Goal: Information Seeking & Learning: Understand process/instructions

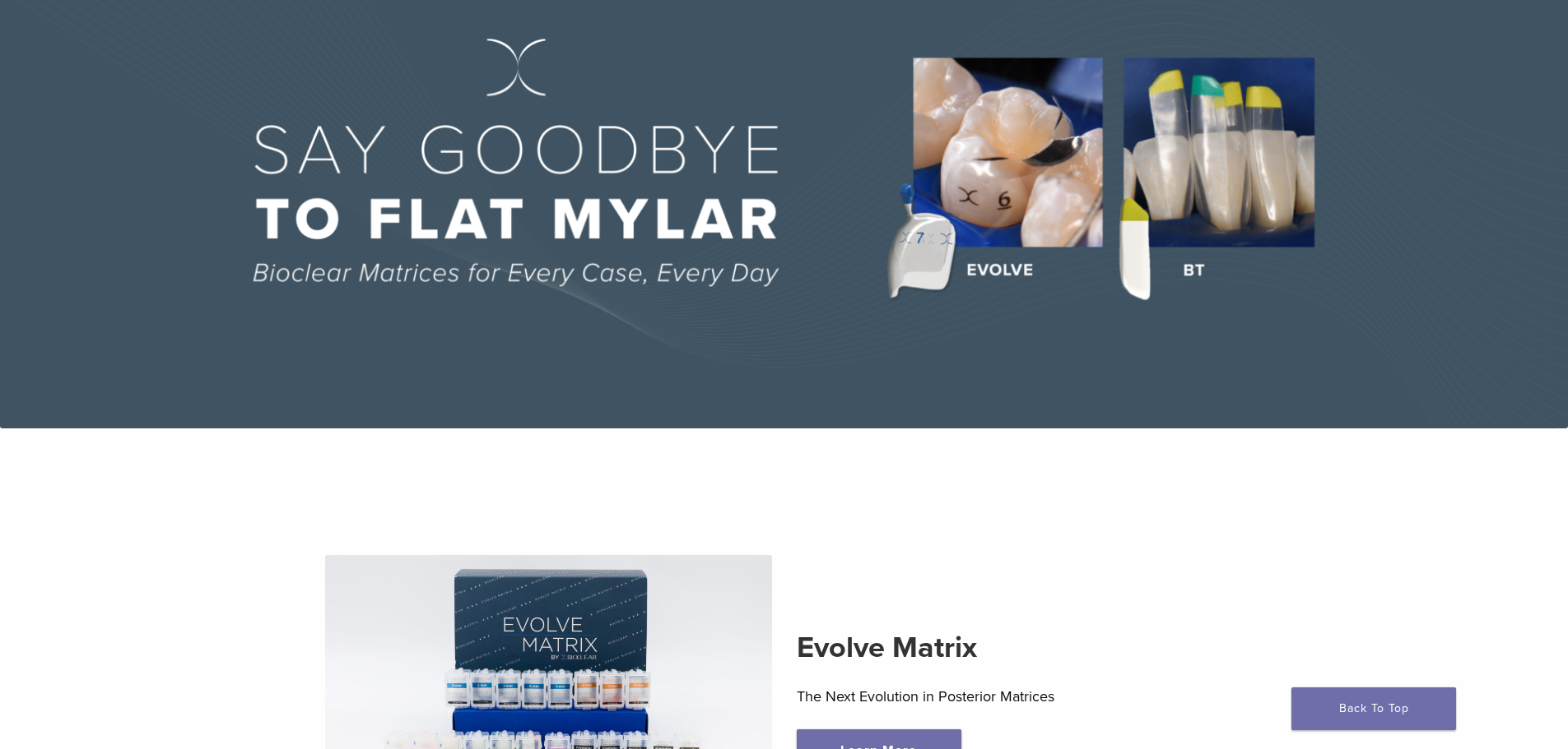
scroll to position [164, 0]
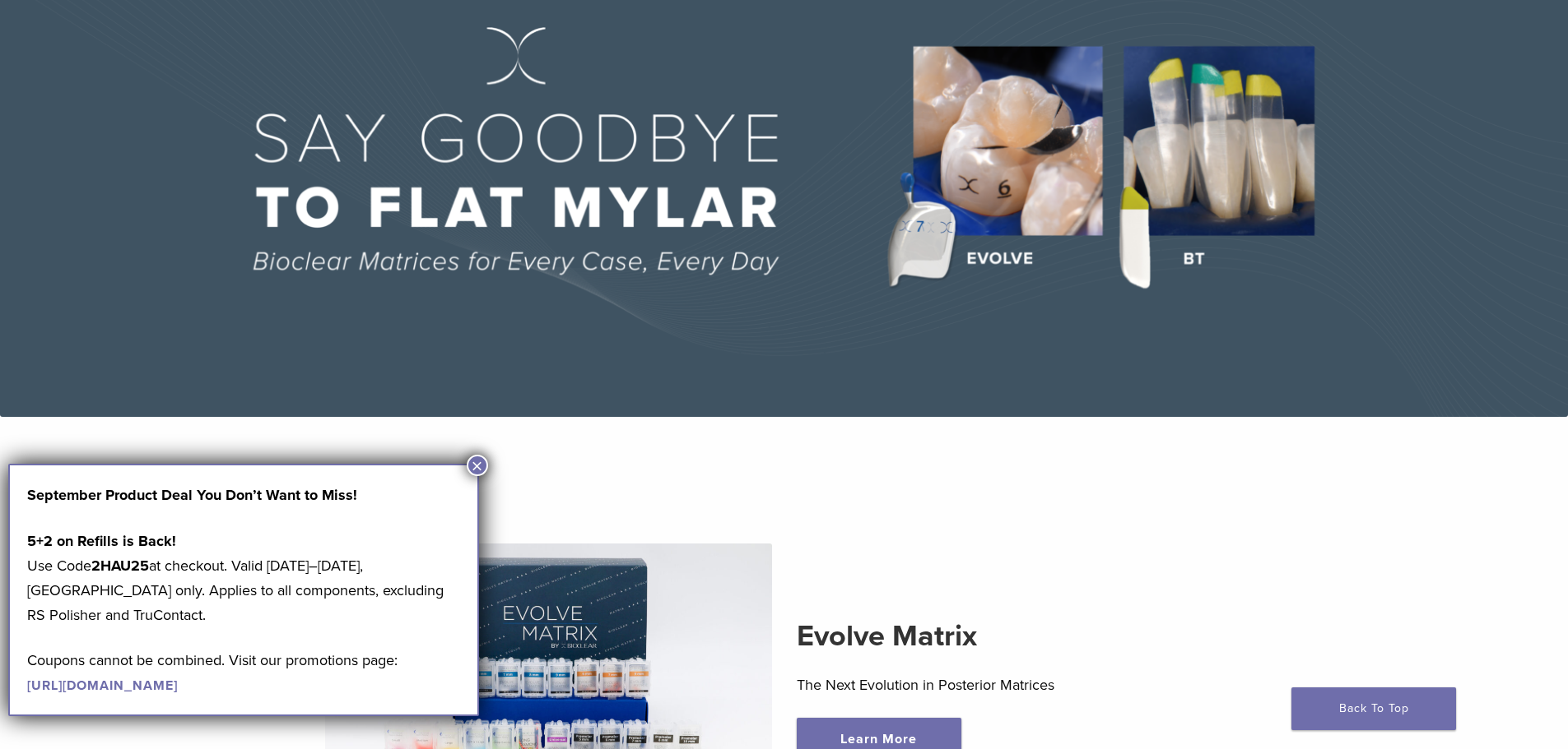
click at [1215, 172] on img at bounding box center [784, 172] width 1568 height 487
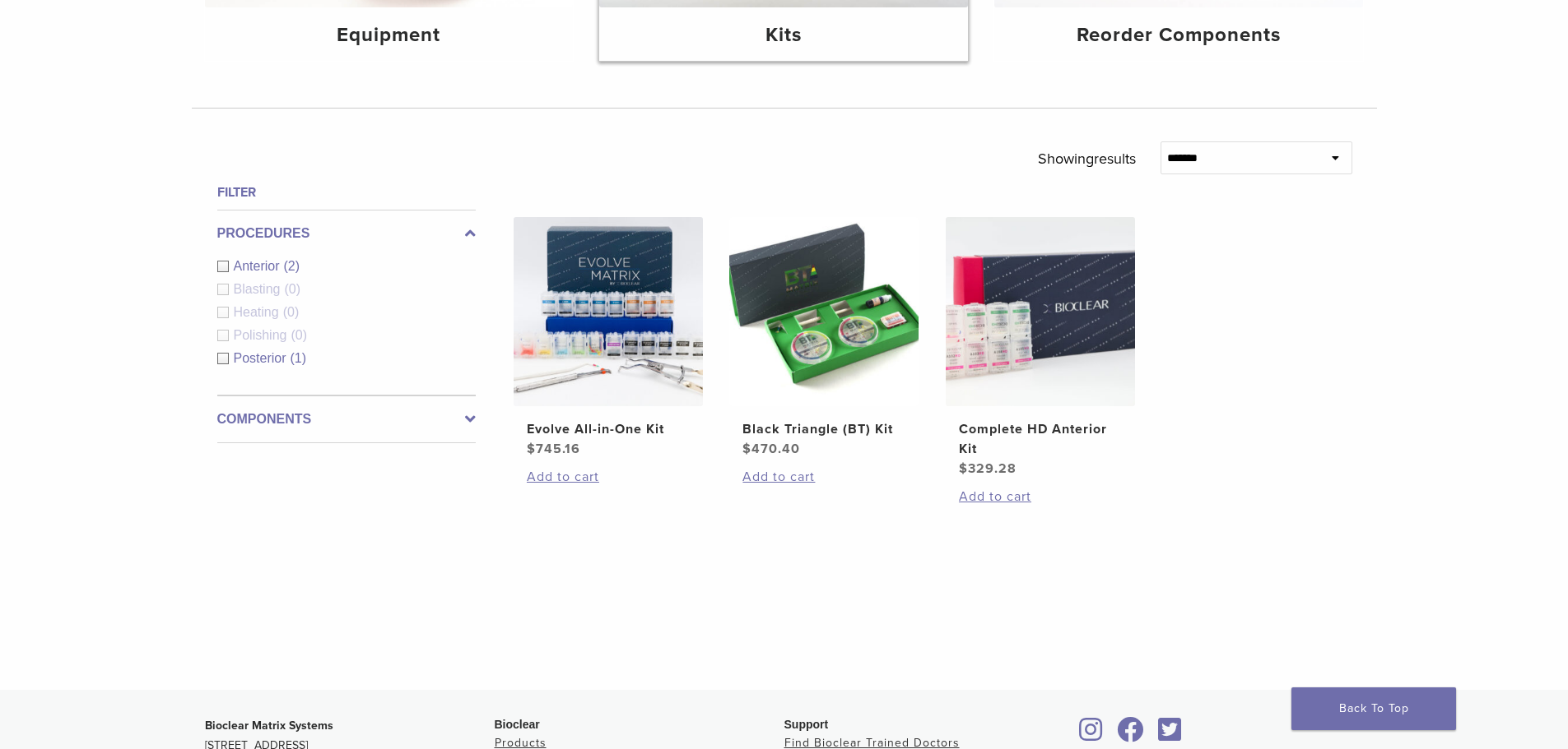
scroll to position [82, 0]
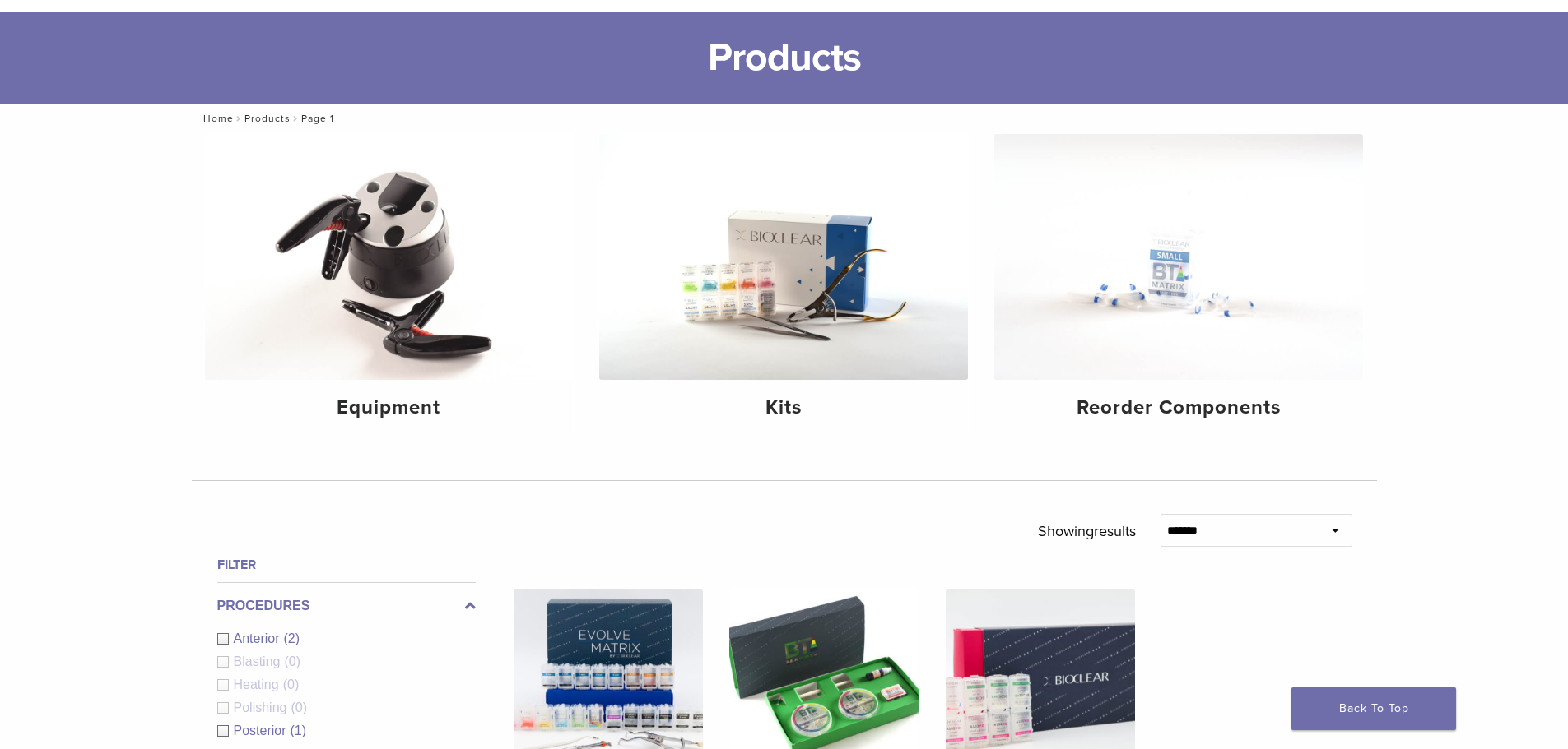
click at [660, 62] on h1 "Products" at bounding box center [784, 57] width 1568 height 92
click at [769, 61] on h1 "Products" at bounding box center [784, 57] width 1568 height 92
click at [223, 120] on link "Home" at bounding box center [216, 118] width 35 height 12
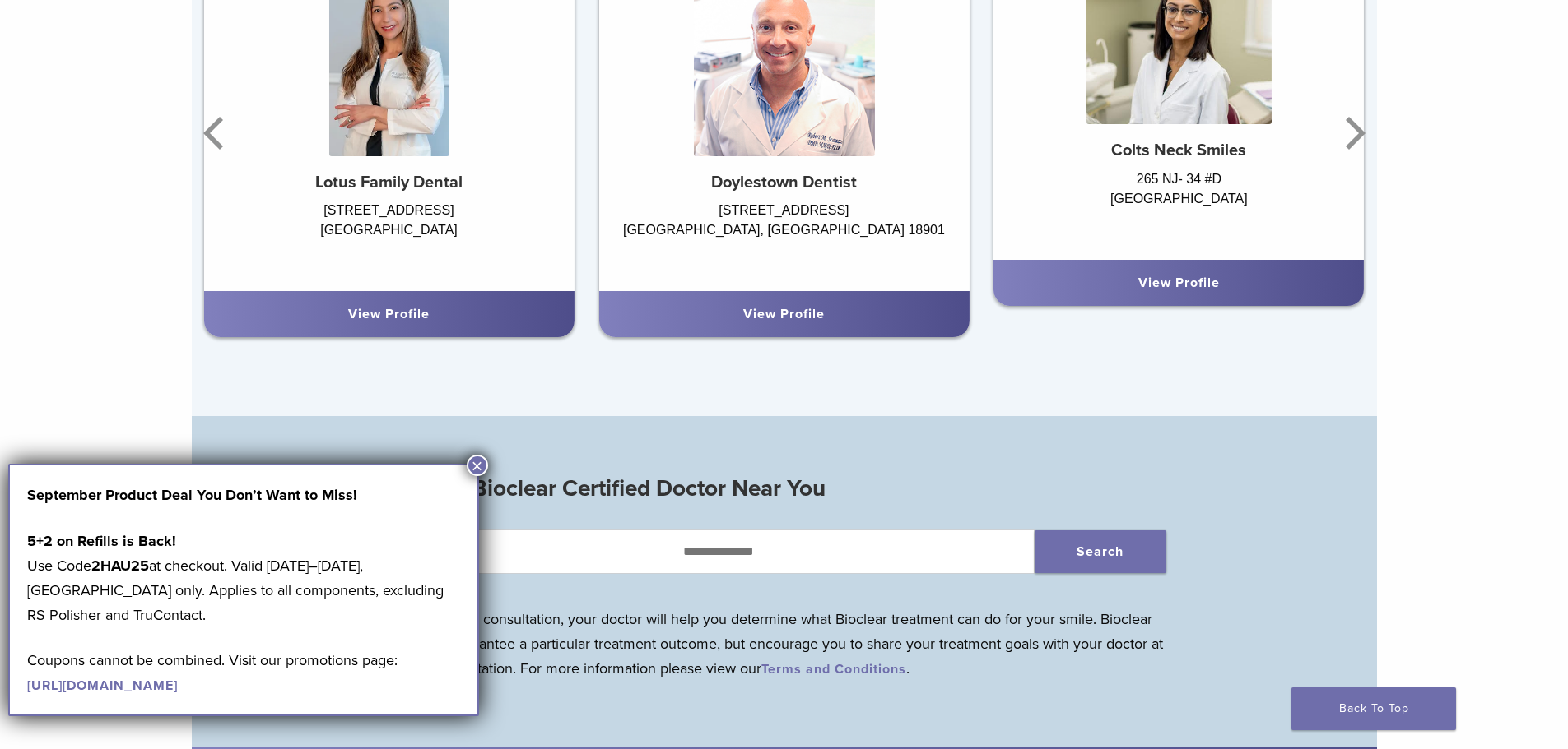
scroll to position [1316, 0]
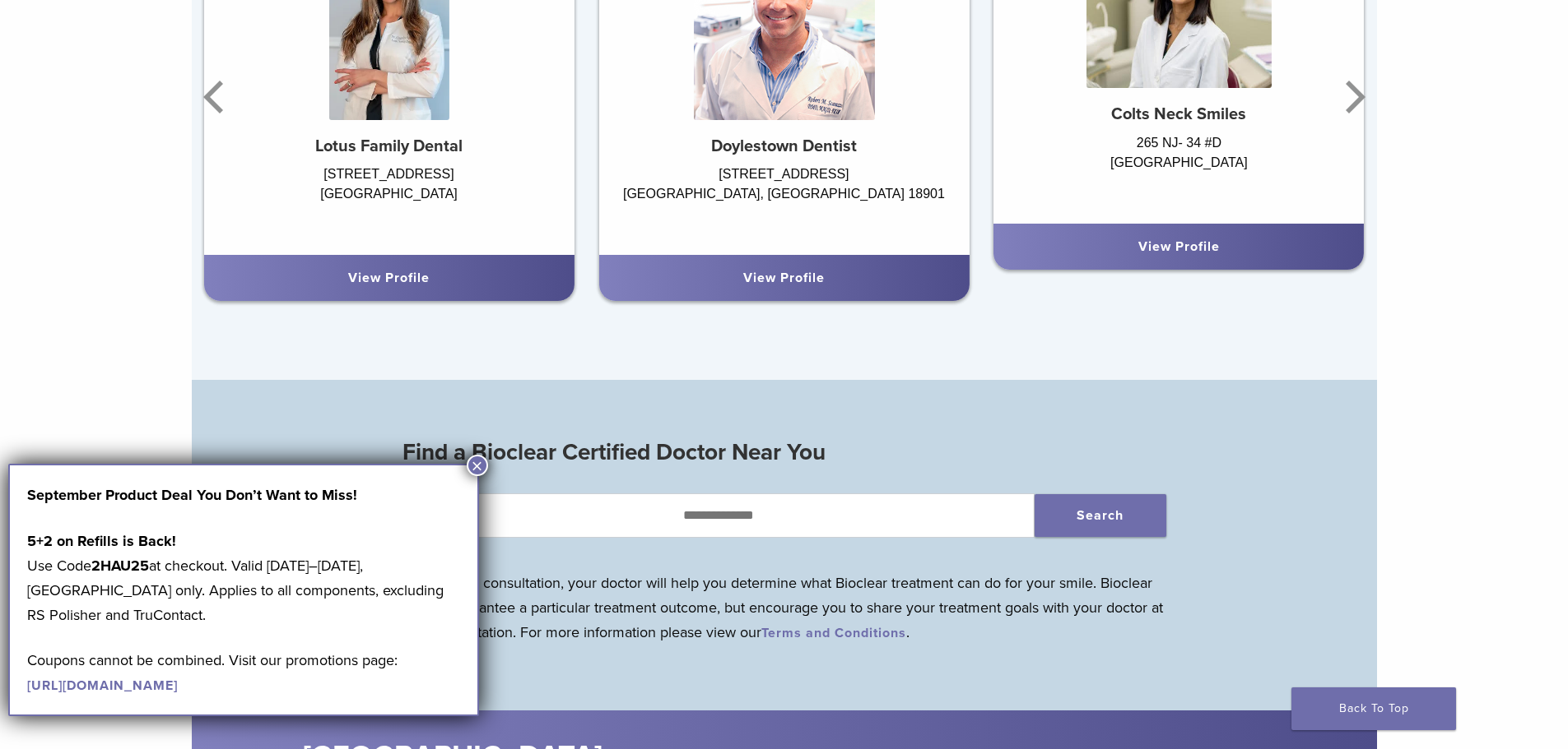
click at [478, 467] on button "×" at bounding box center [478, 466] width 22 height 22
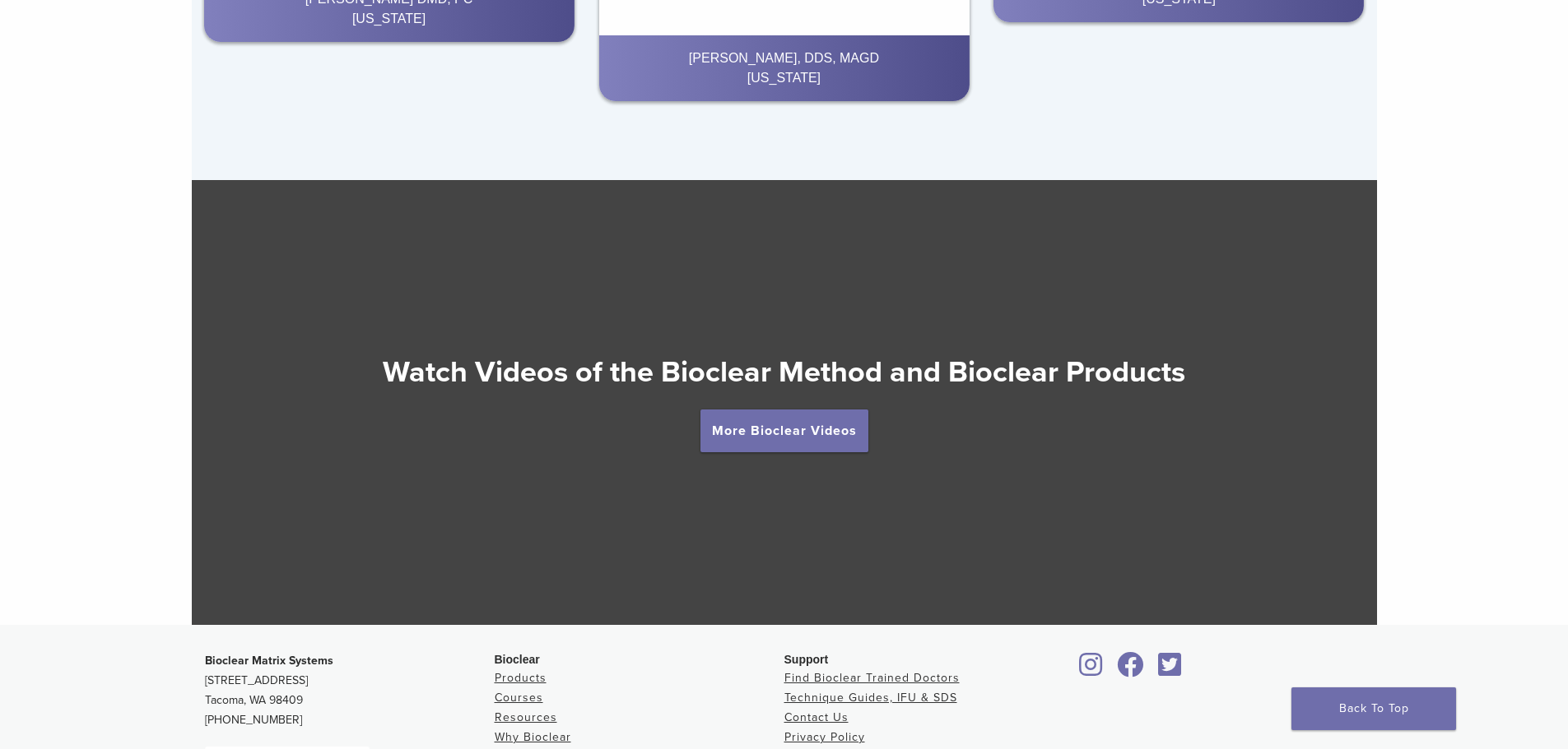
scroll to position [2879, 0]
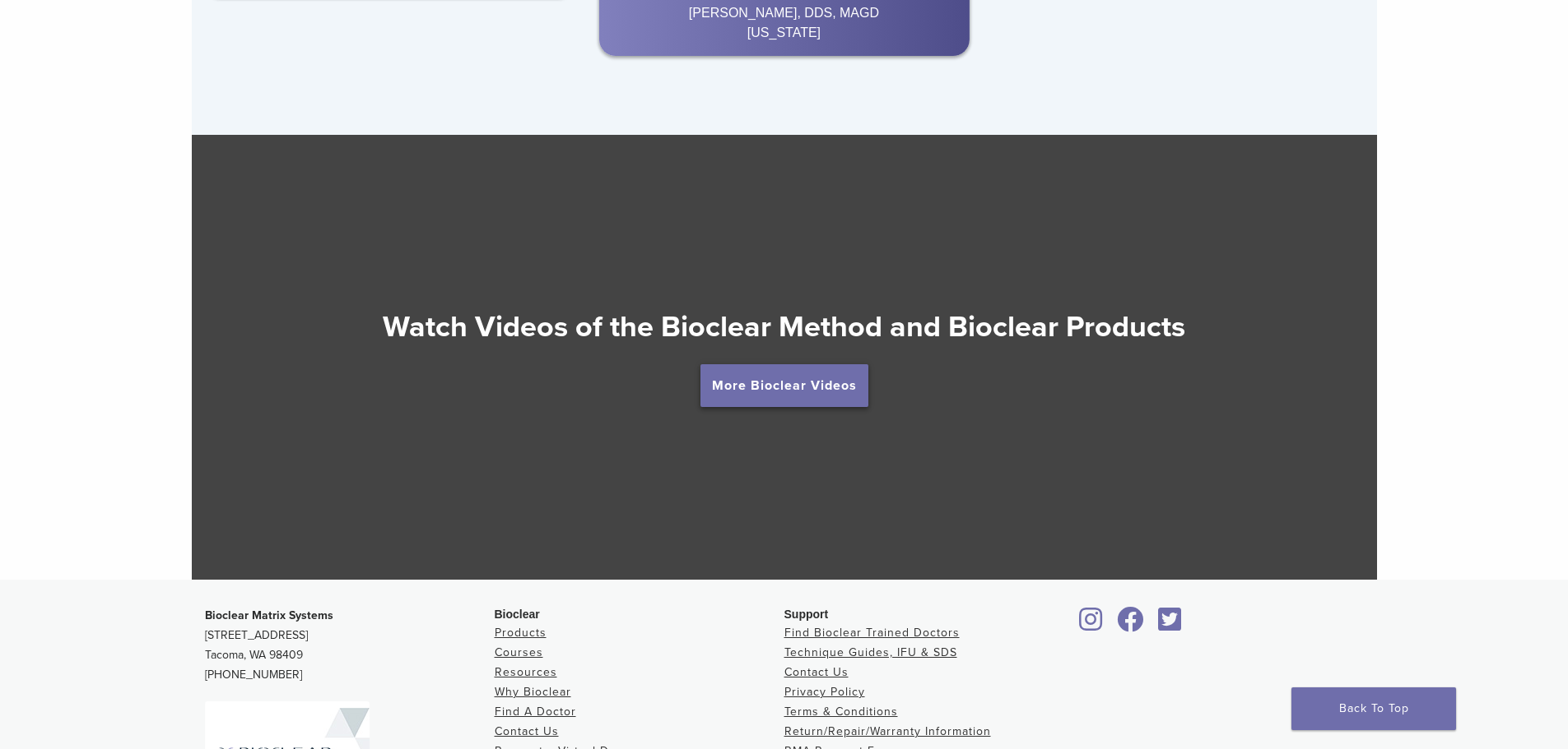
click at [766, 392] on link "More Bioclear Videos" at bounding box center [784, 385] width 168 height 42
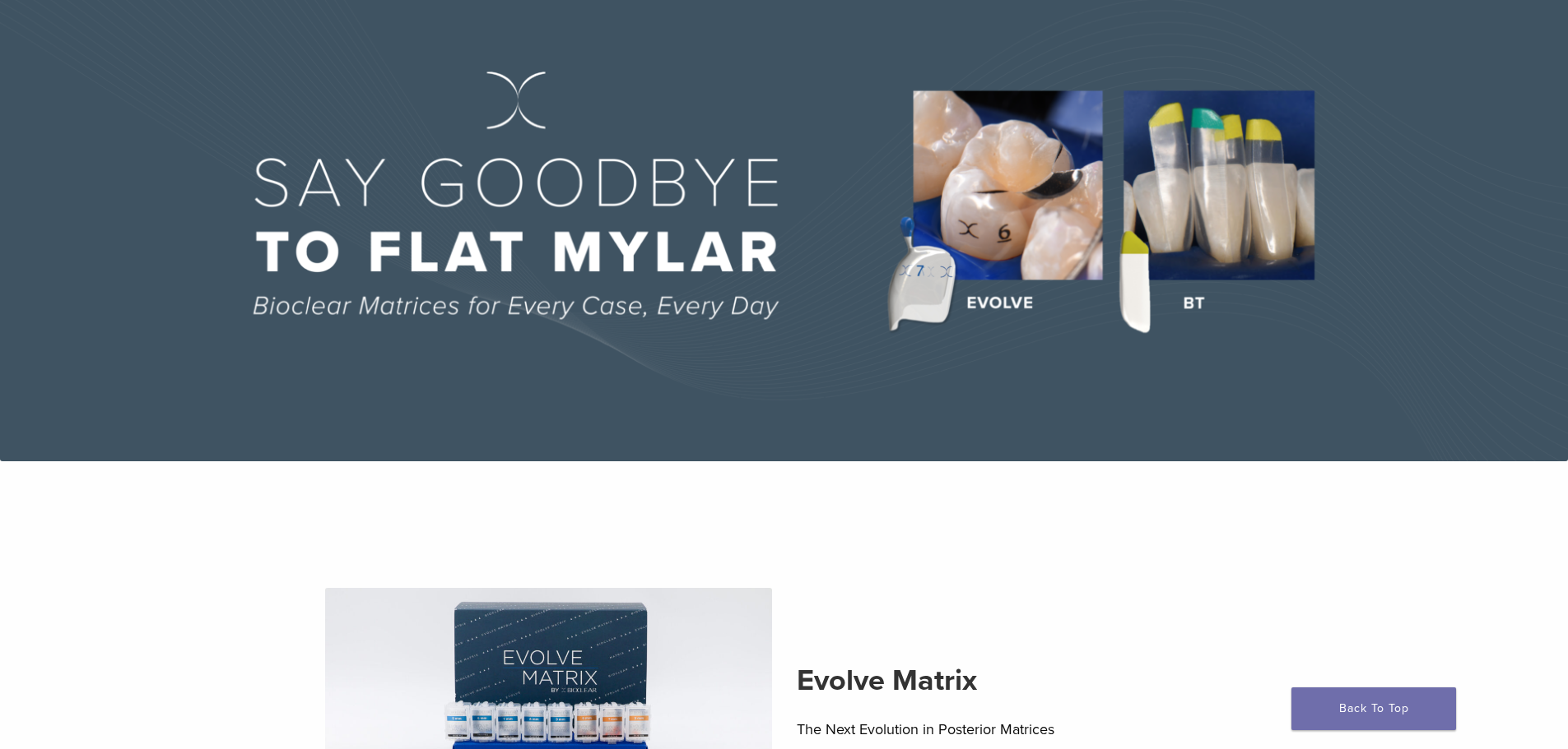
scroll to position [0, 0]
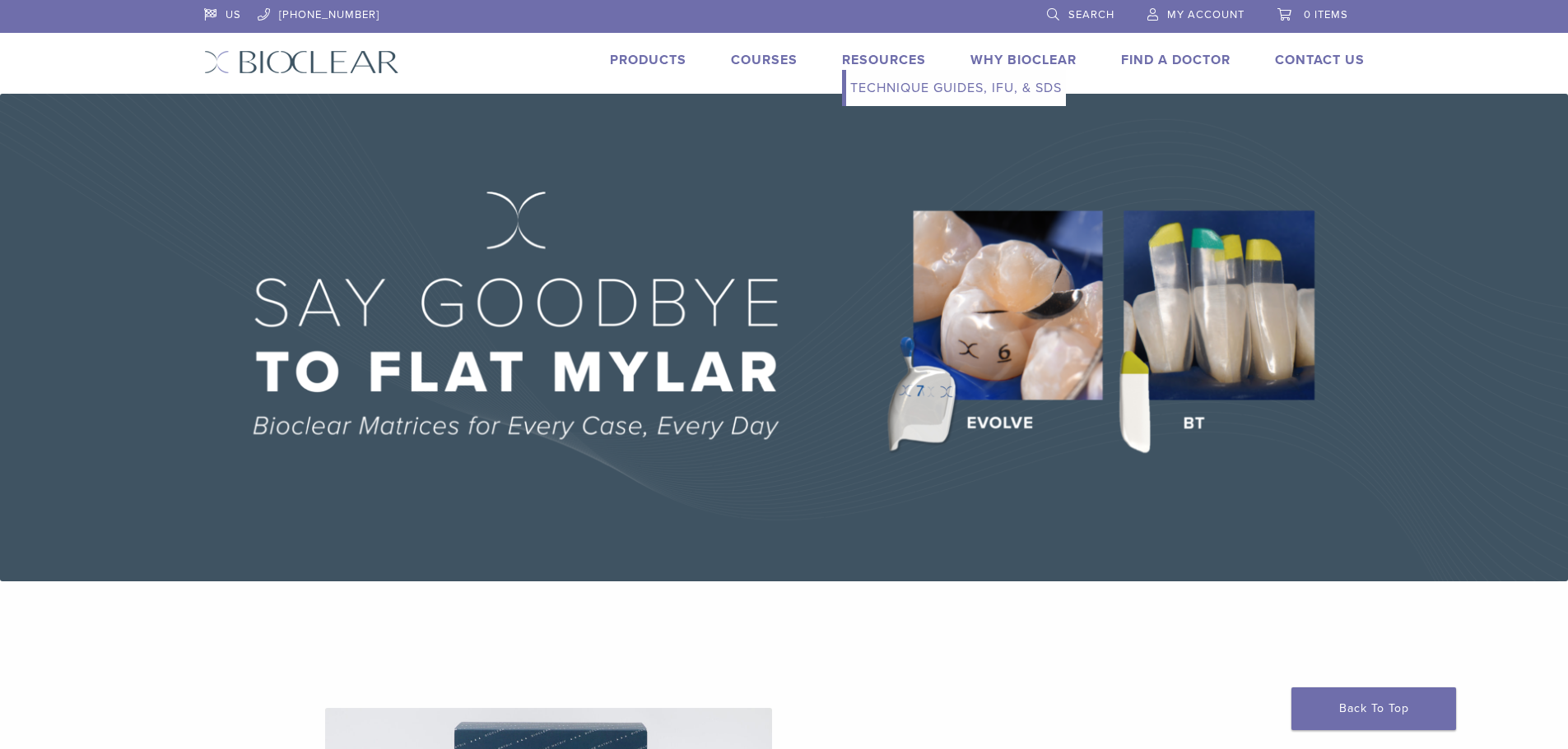
click at [899, 90] on link "Technique Guides, IFU, & SDS" at bounding box center [956, 87] width 220 height 36
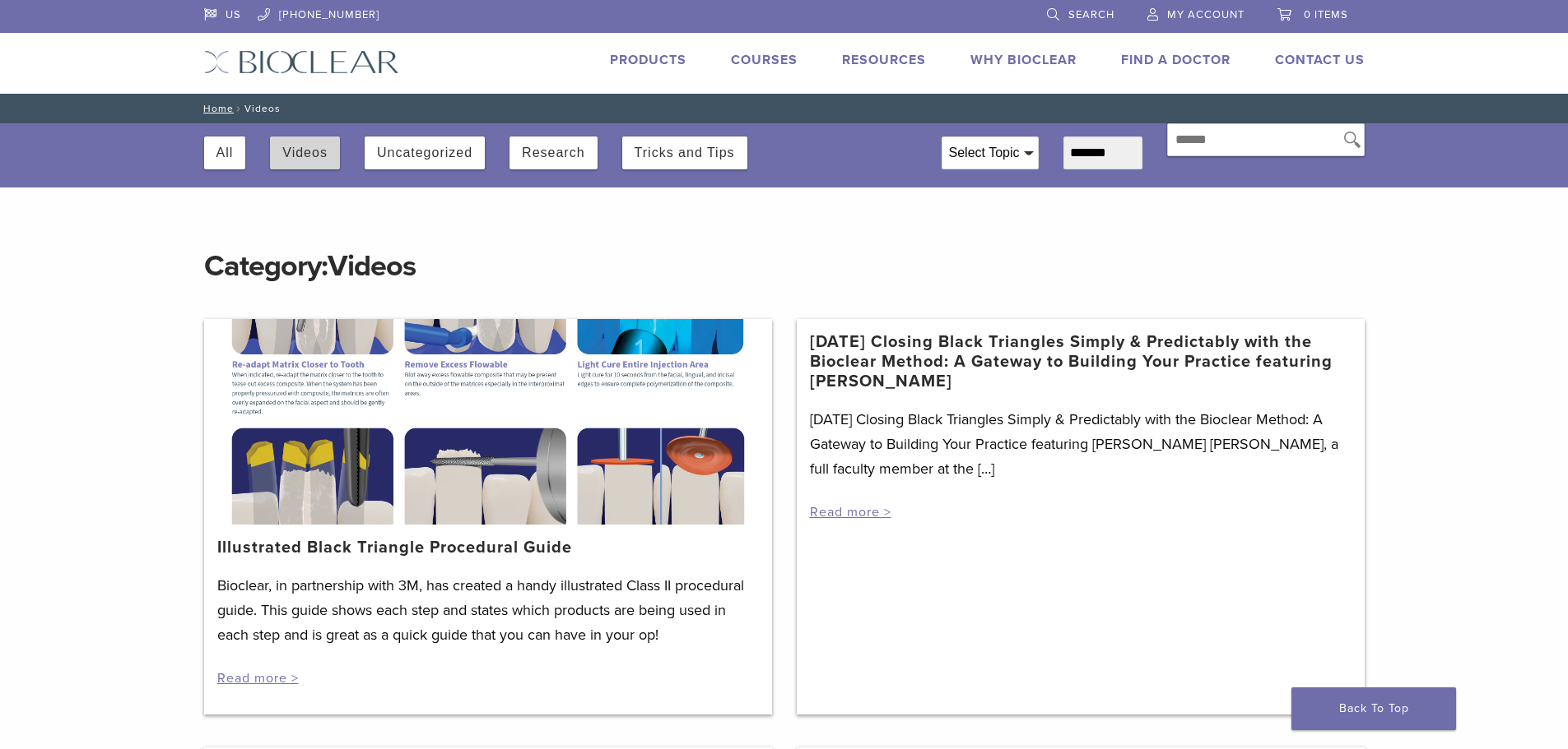
click at [318, 157] on button "Videos" at bounding box center [305, 152] width 45 height 32
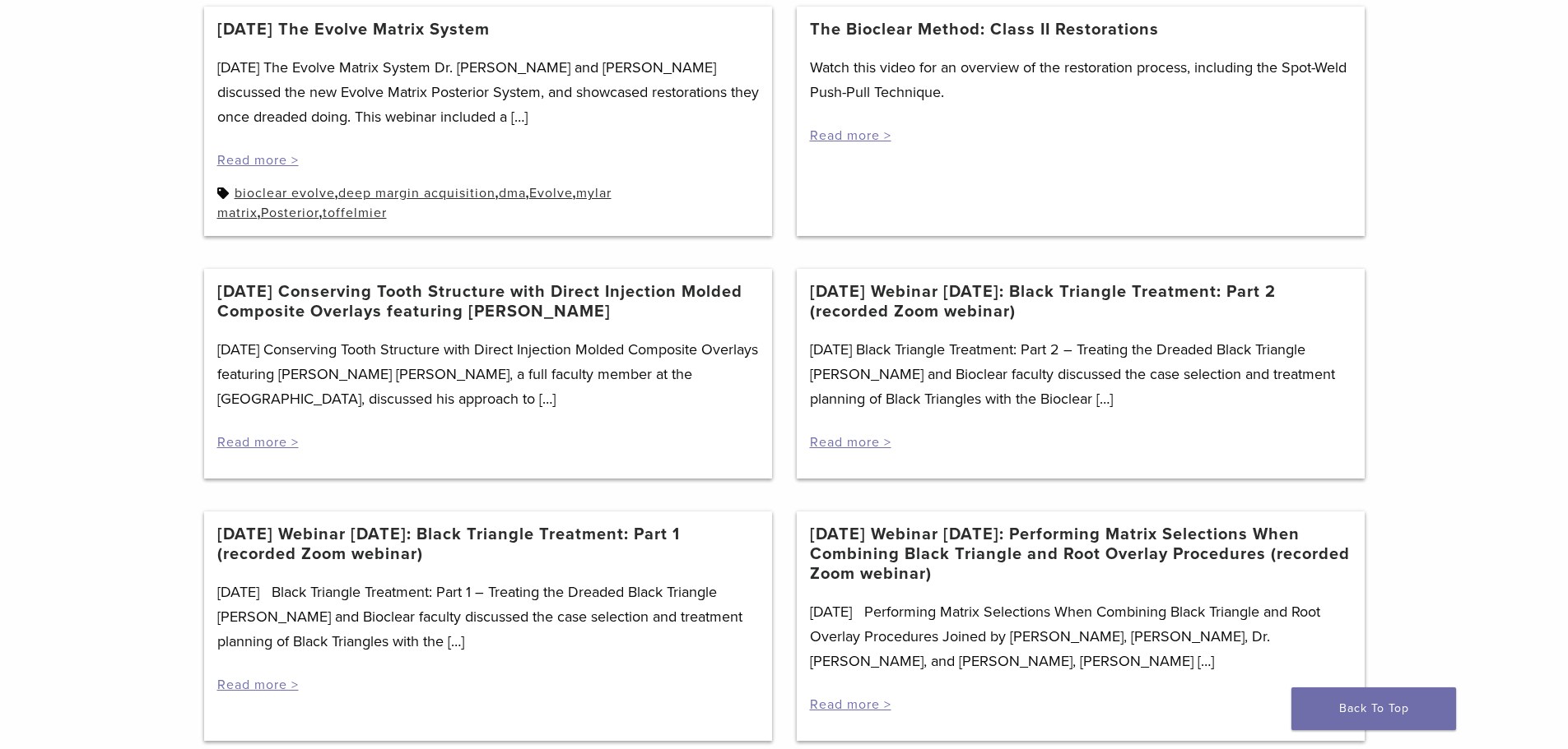
scroll to position [741, 0]
click at [606, 571] on header "10/14/20 Webinar Wednesday: Black Triangle Treatment: Part 1 (recorded Zoom web…" at bounding box center [488, 553] width 542 height 55
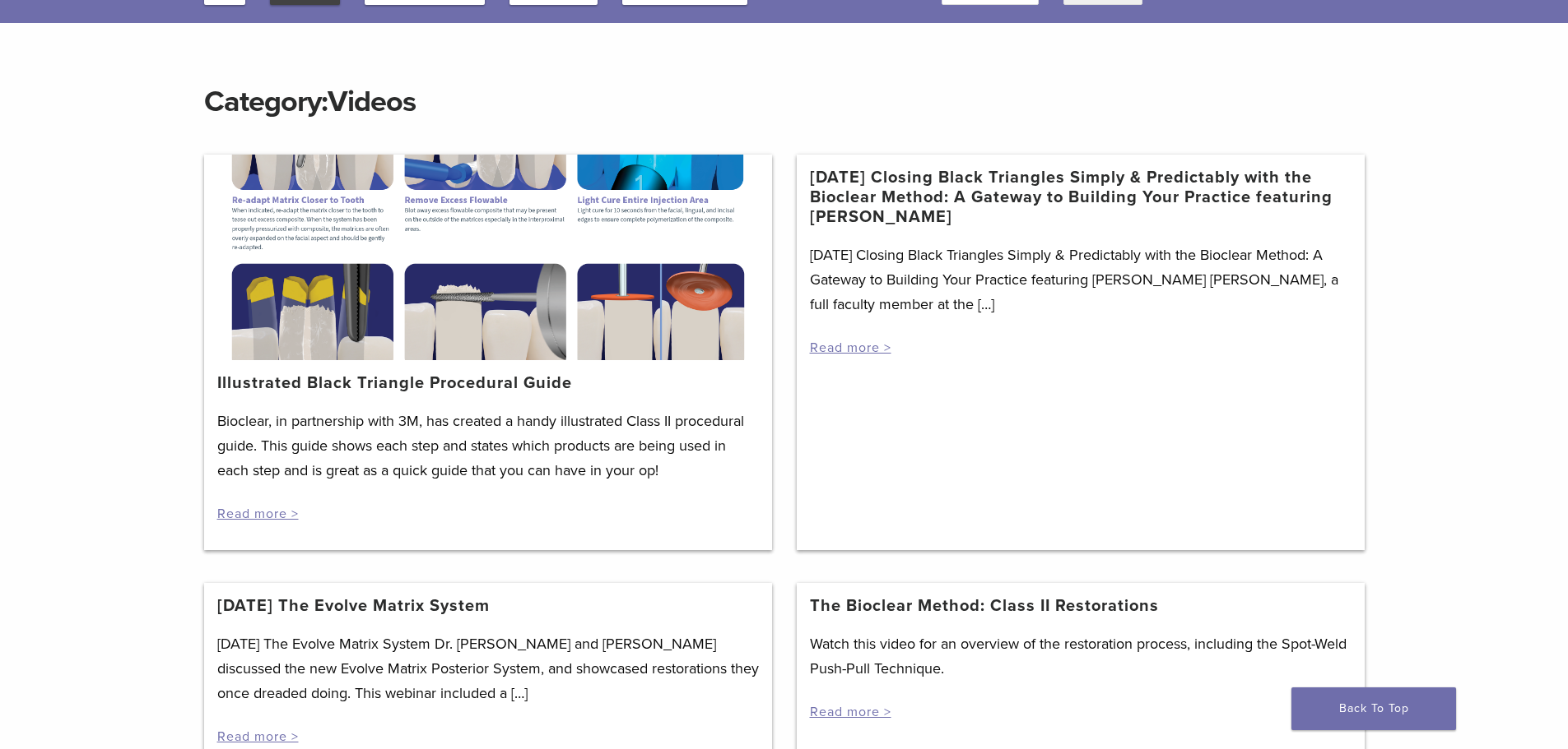
scroll to position [0, 0]
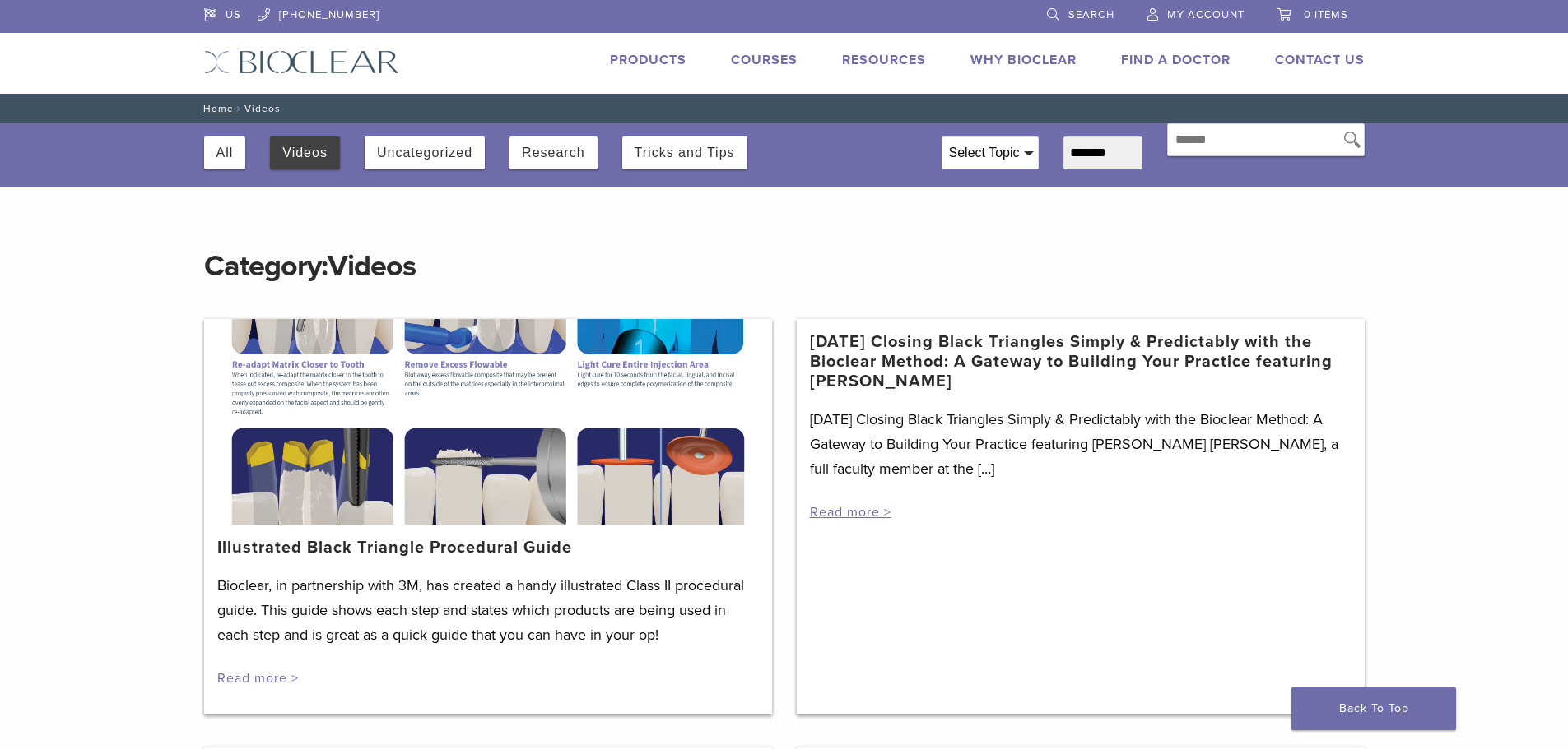
click at [273, 674] on link "Read more >" at bounding box center [258, 679] width 82 height 17
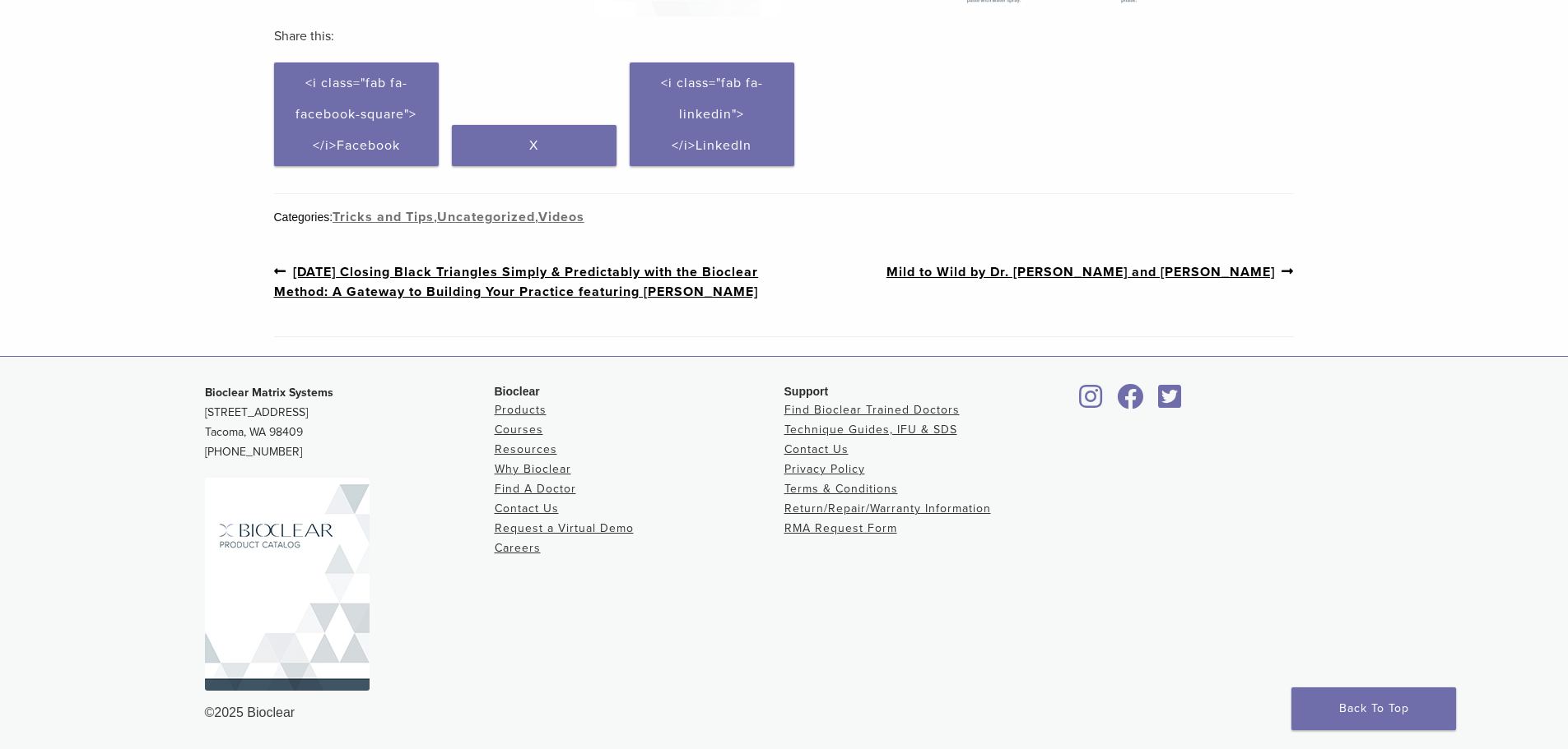
scroll to position [981, 0]
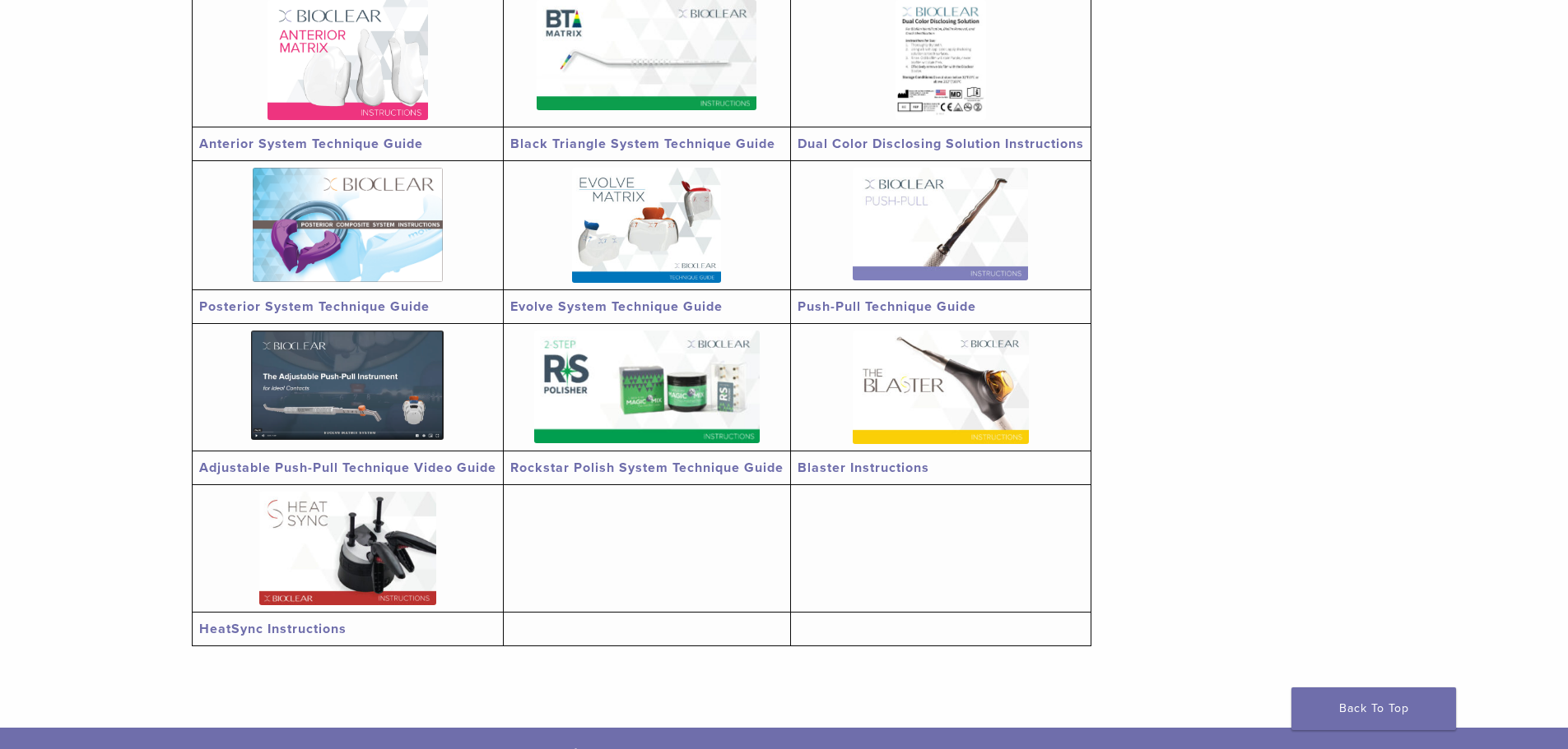
scroll to position [329, 0]
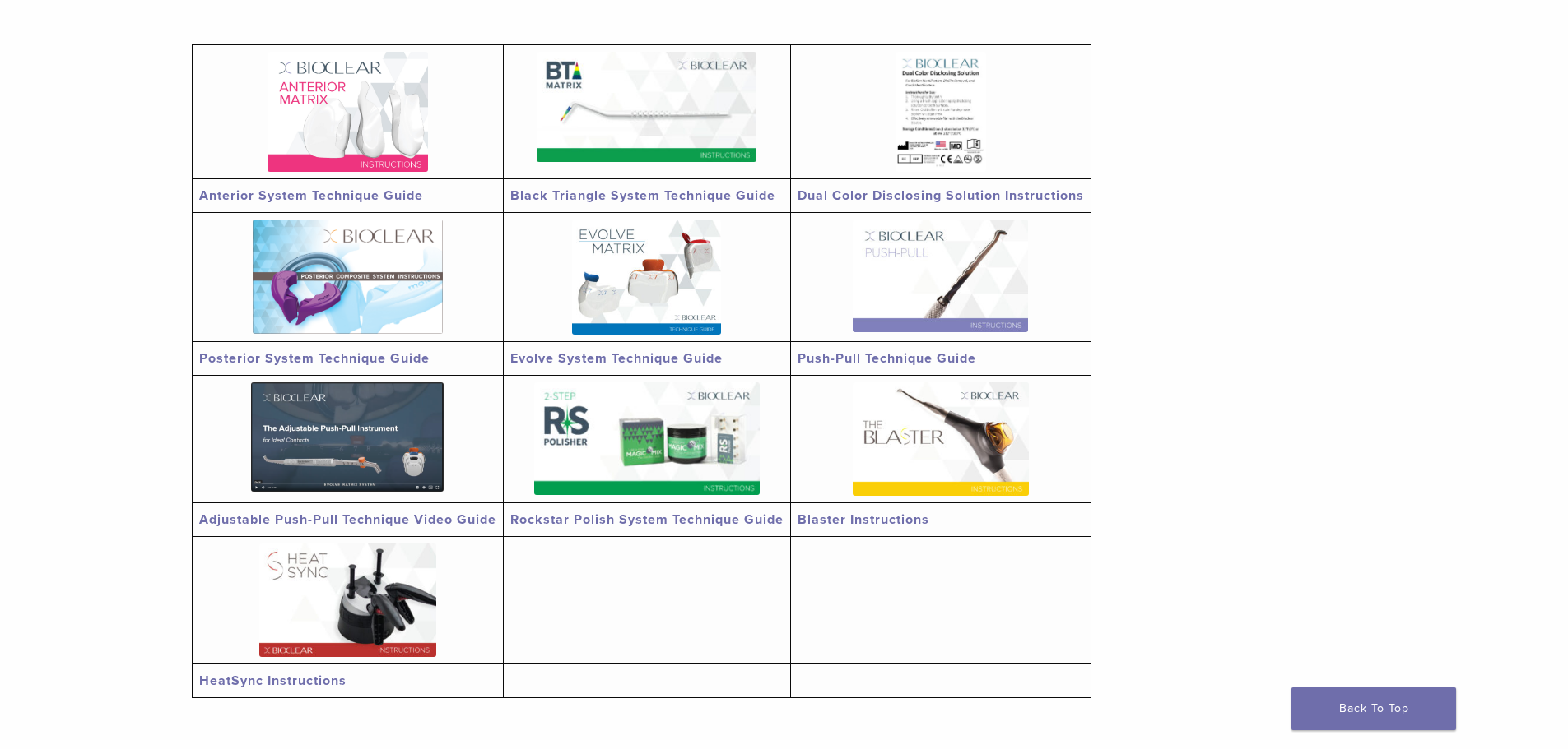
click at [235, 682] on link "HeatSync Instructions" at bounding box center [273, 682] width 148 height 17
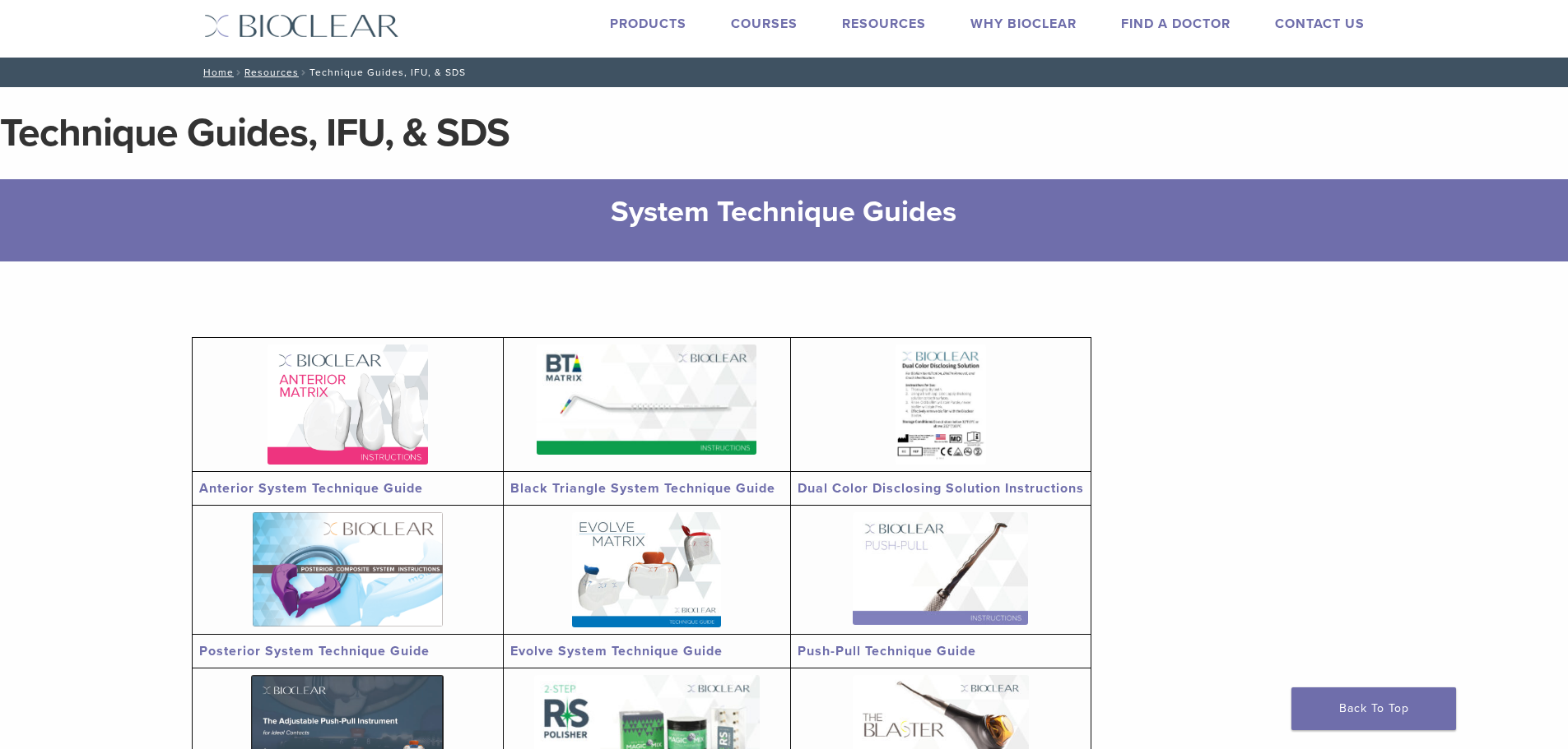
scroll to position [0, 0]
